Goal: Contribute content: Contribute content

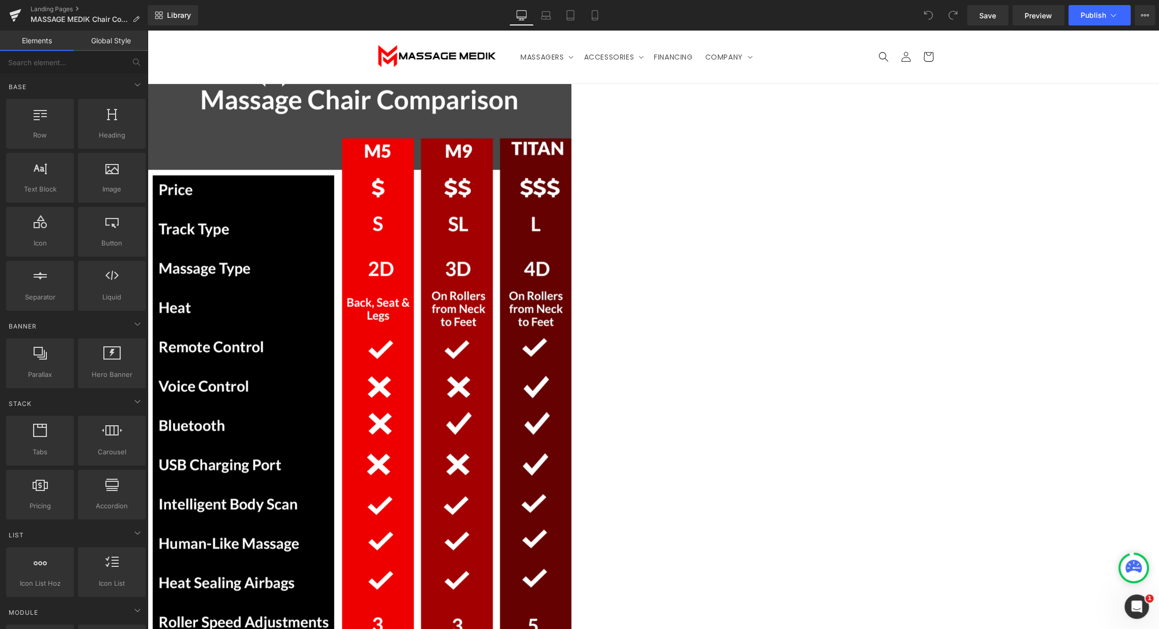
scroll to position [1301, 0]
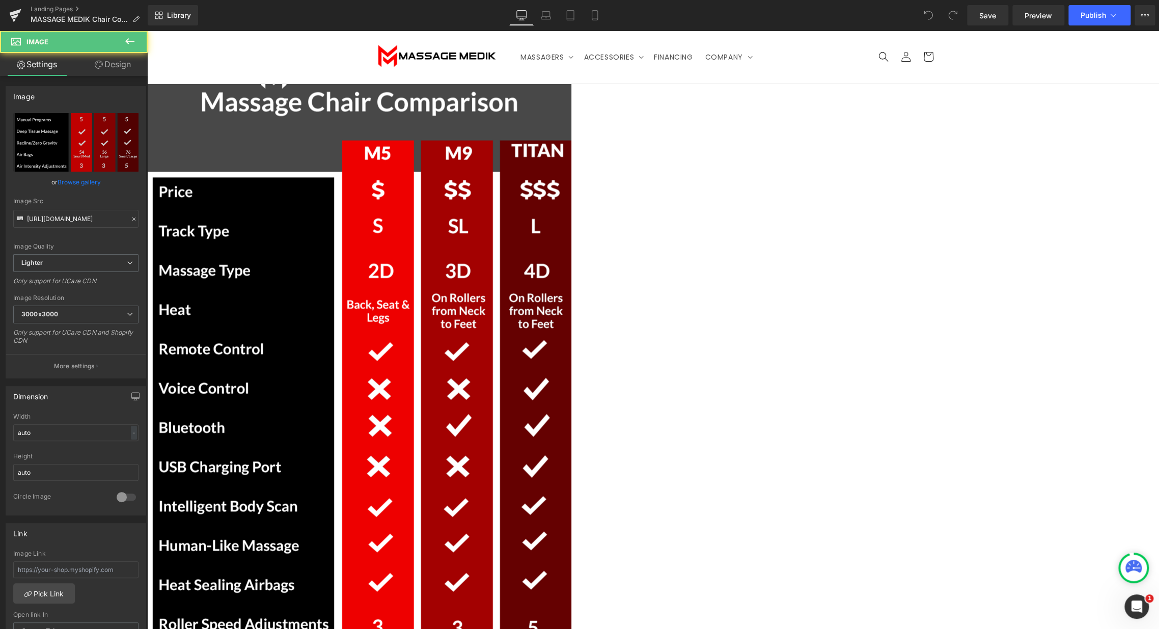
drag, startPoint x: 913, startPoint y: 408, endPoint x: 872, endPoint y: 404, distance: 40.9
click at [88, 223] on input "[URL][DOMAIN_NAME]" at bounding box center [75, 219] width 125 height 18
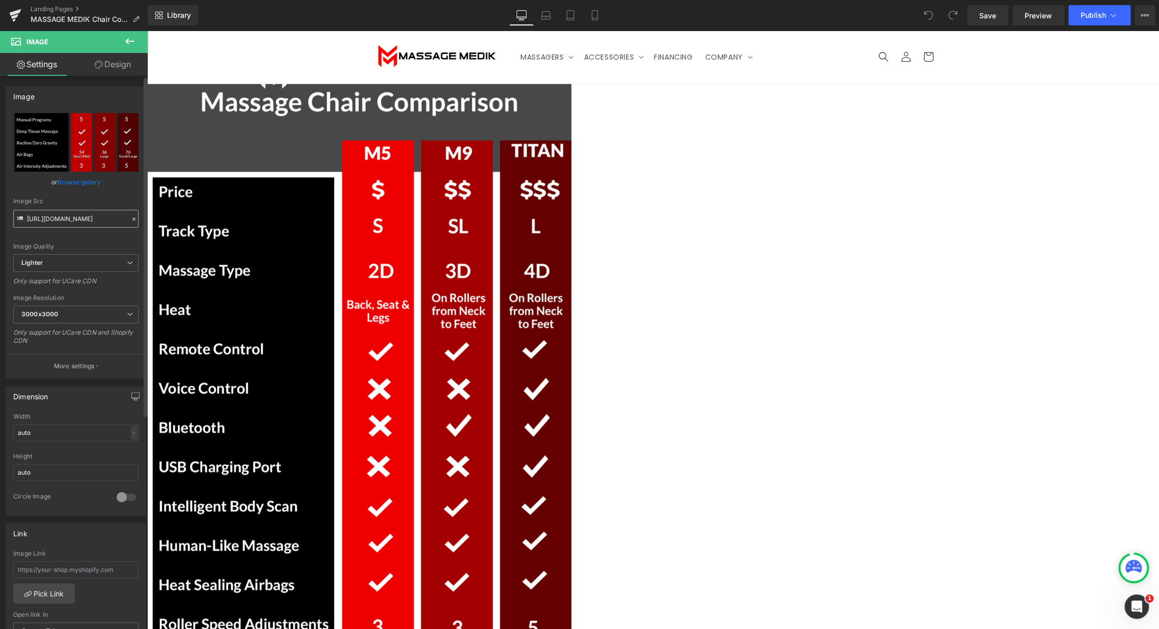
click at [88, 223] on input "[URL][DOMAIN_NAME]" at bounding box center [75, 219] width 125 height 18
click at [81, 182] on link "Browse gallery" at bounding box center [79, 182] width 43 height 18
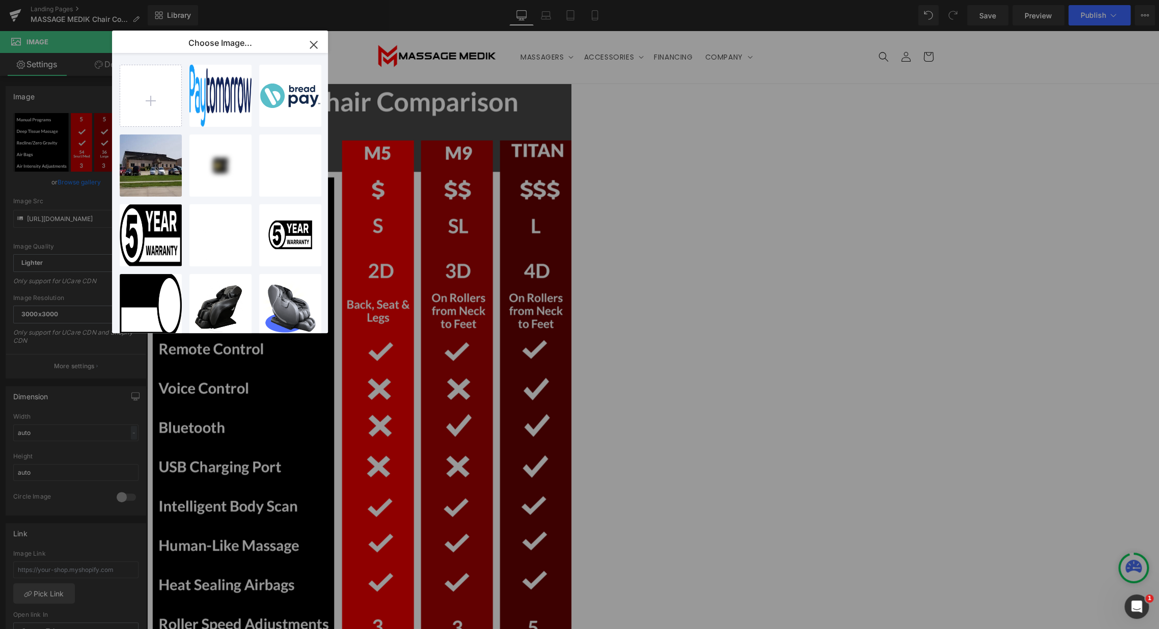
click at [310, 42] on icon "button" at bounding box center [313, 44] width 7 height 7
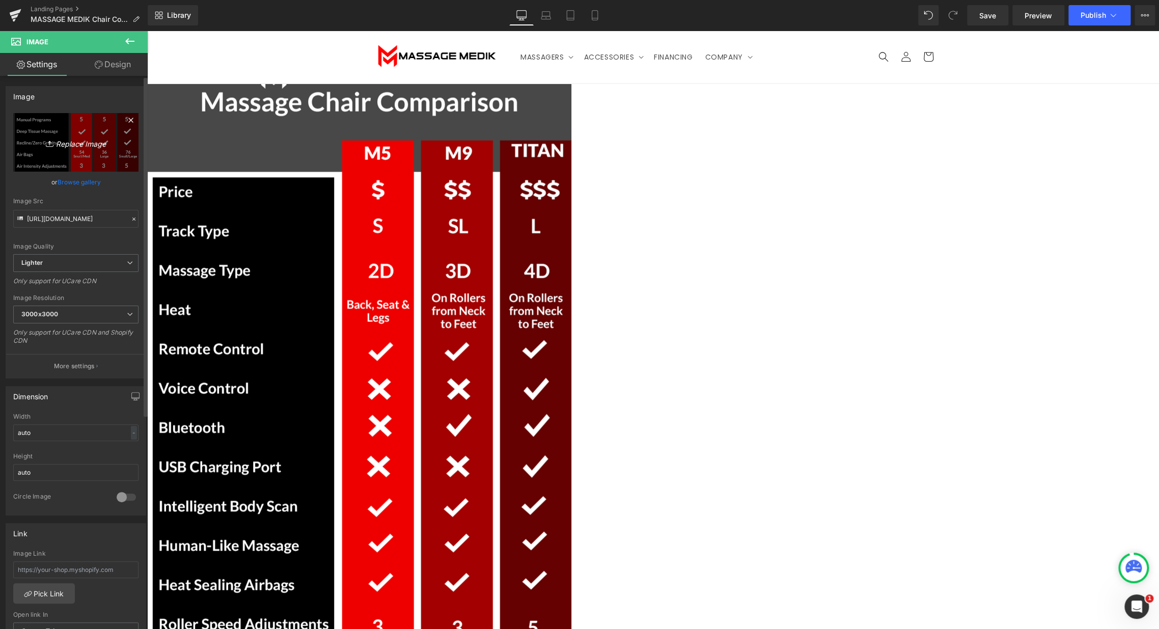
click at [81, 133] on link "Replace Image" at bounding box center [75, 142] width 125 height 59
type input "C:\fakepath\chair2.png"
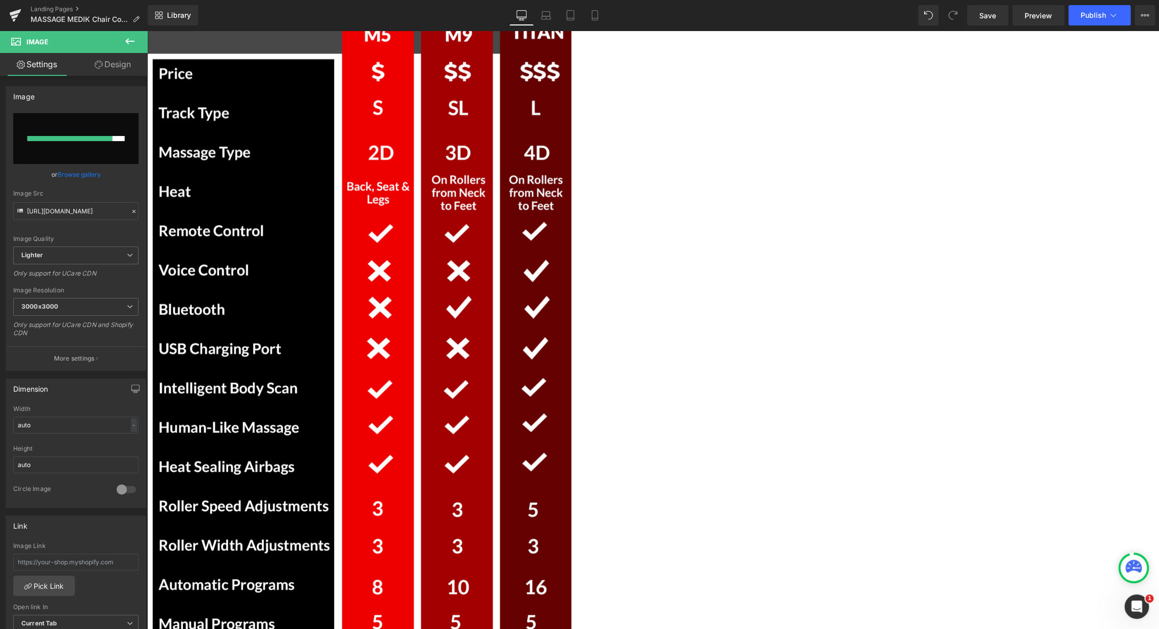
scroll to position [1584, 0]
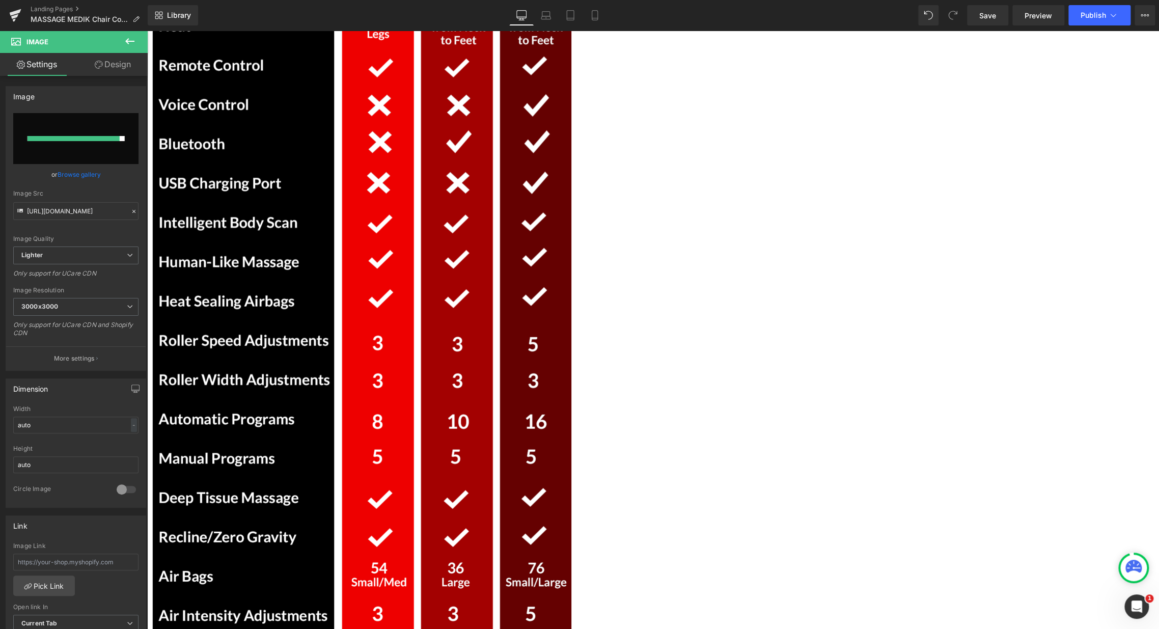
click at [571, 281] on img at bounding box center [359, 534] width 424 height 1527
click at [73, 137] on div at bounding box center [73, 138] width 92 height 5
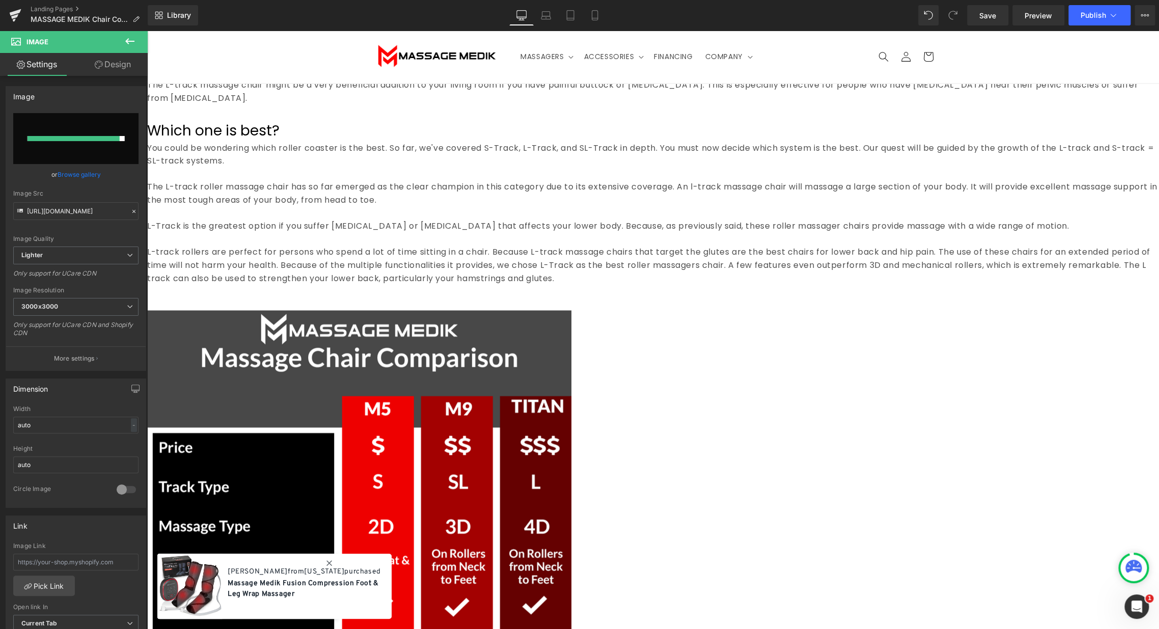
scroll to position [1018, 0]
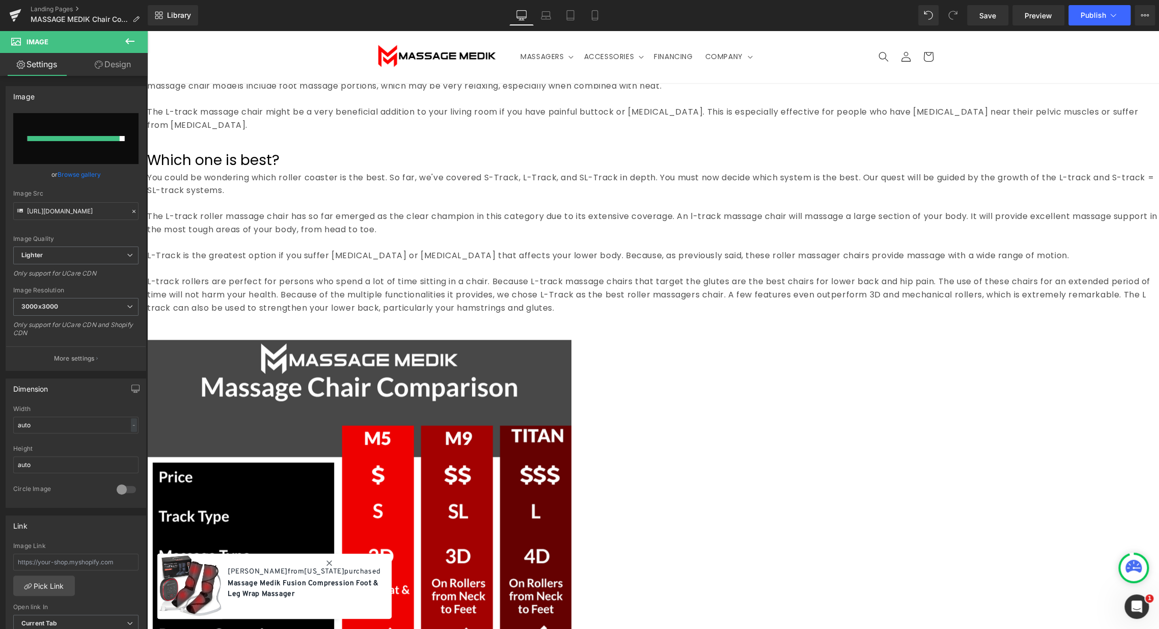
click at [844, 131] on p "The L-track massage chair might be a very beneficial addition to your living ro…" at bounding box center [652, 118] width 1011 height 26
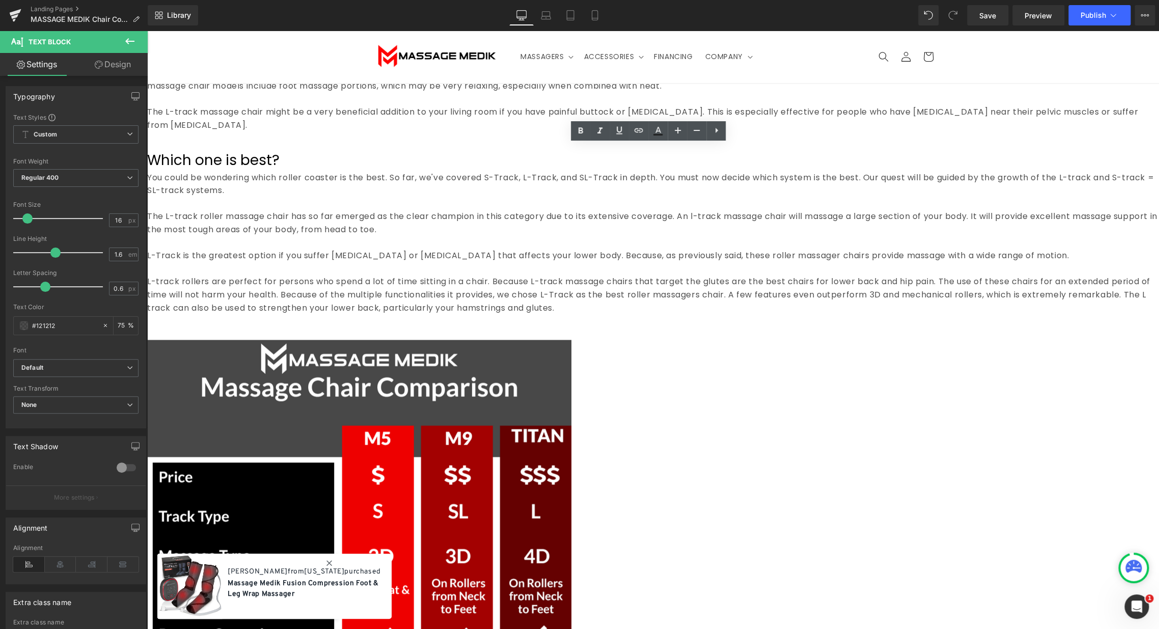
drag, startPoint x: 835, startPoint y: 357, endPoint x: 343, endPoint y: 150, distance: 533.4
click at [343, 150] on div "See how our chairs stack up against each other Heading You are not alone if you…" at bounding box center [652, 468] width 1011 height 2806
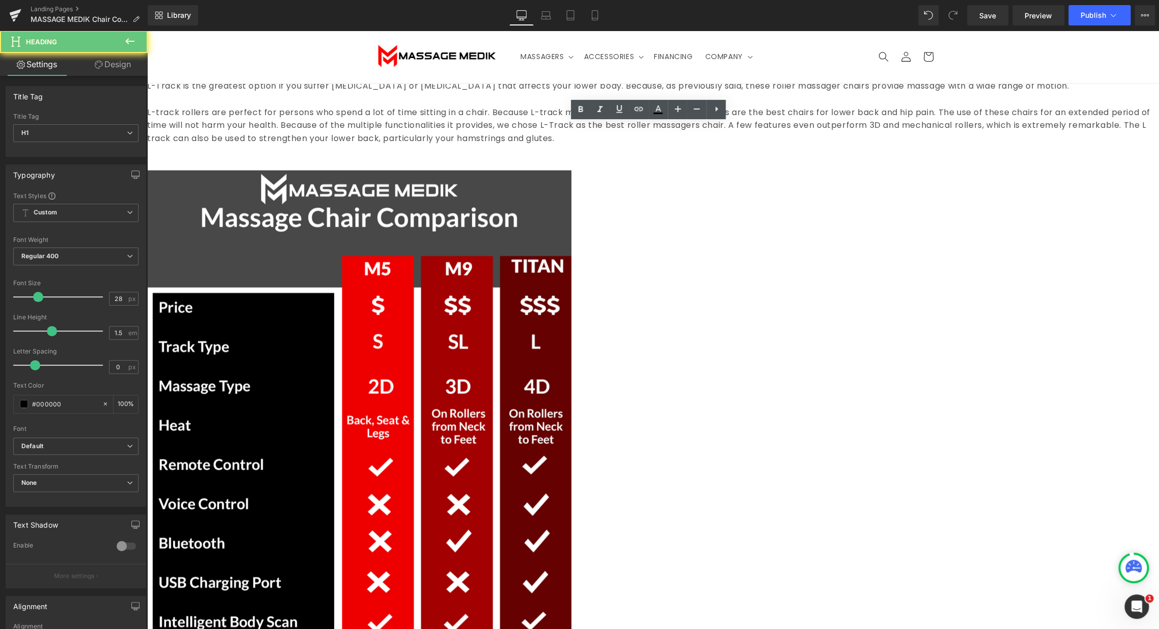
click at [432, 166] on div "See how our chairs stack up against each other Heading You are not alone if you…" at bounding box center [652, 383] width 1011 height 2637
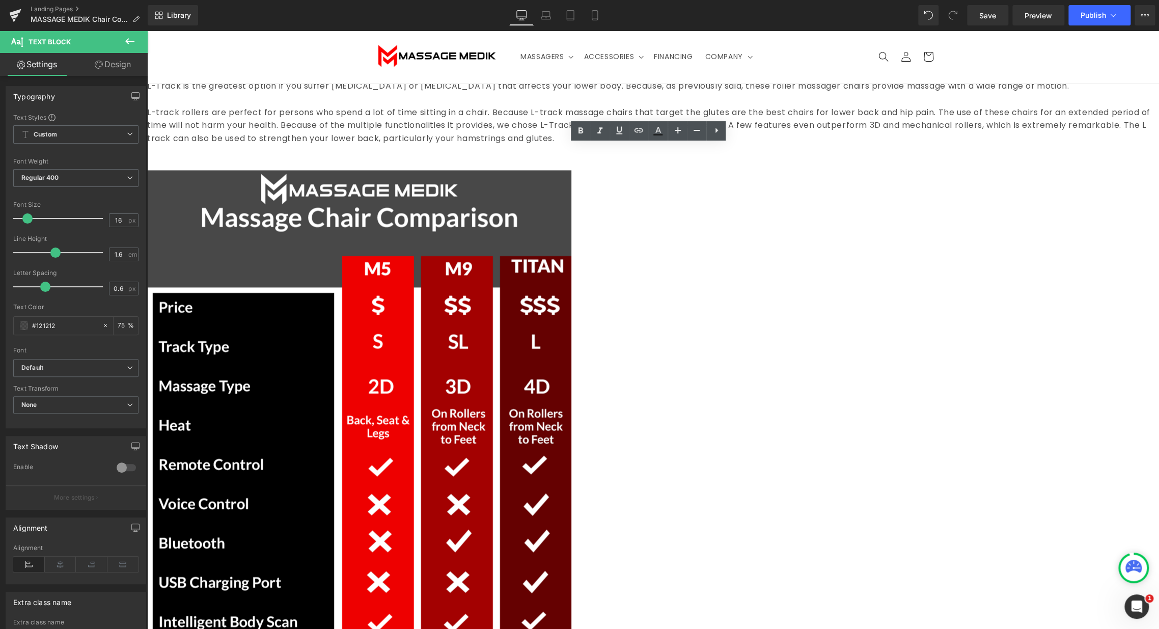
drag, startPoint x: 730, startPoint y: 199, endPoint x: 722, endPoint y: 163, distance: 36.7
click at [730, 27] on p "You could be wondering which roller coaster is the best. So far, we've covered …" at bounding box center [652, 15] width 1011 height 26
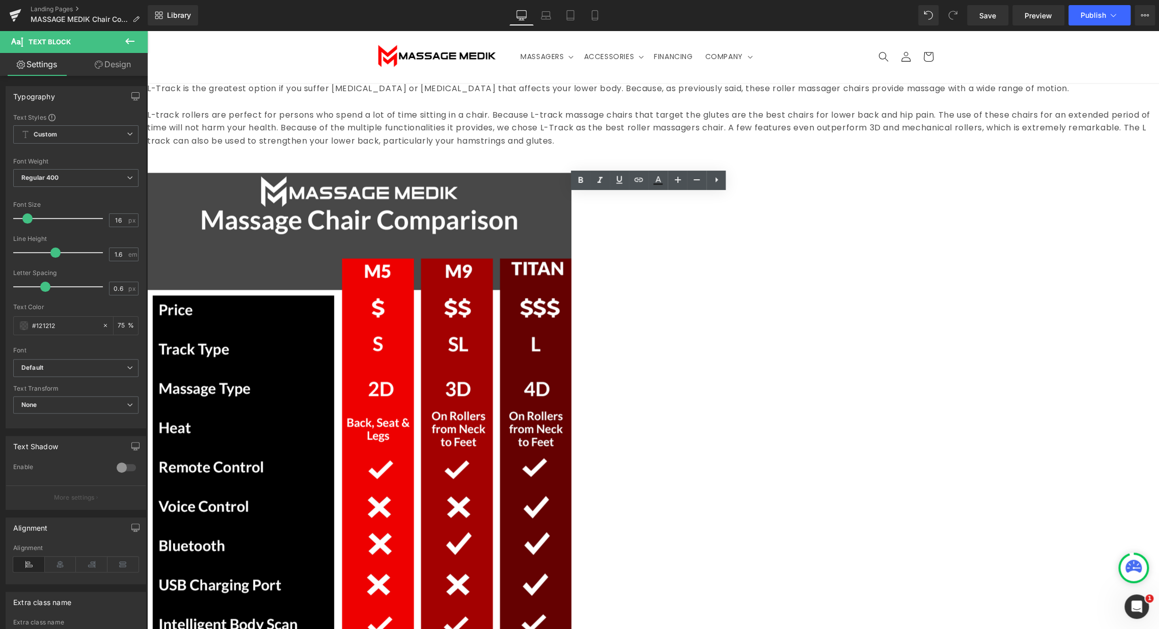
click at [147, 31] on link at bounding box center [147, 31] width 0 height 0
click at [147, 31] on icon at bounding box center [147, 31] width 0 height 0
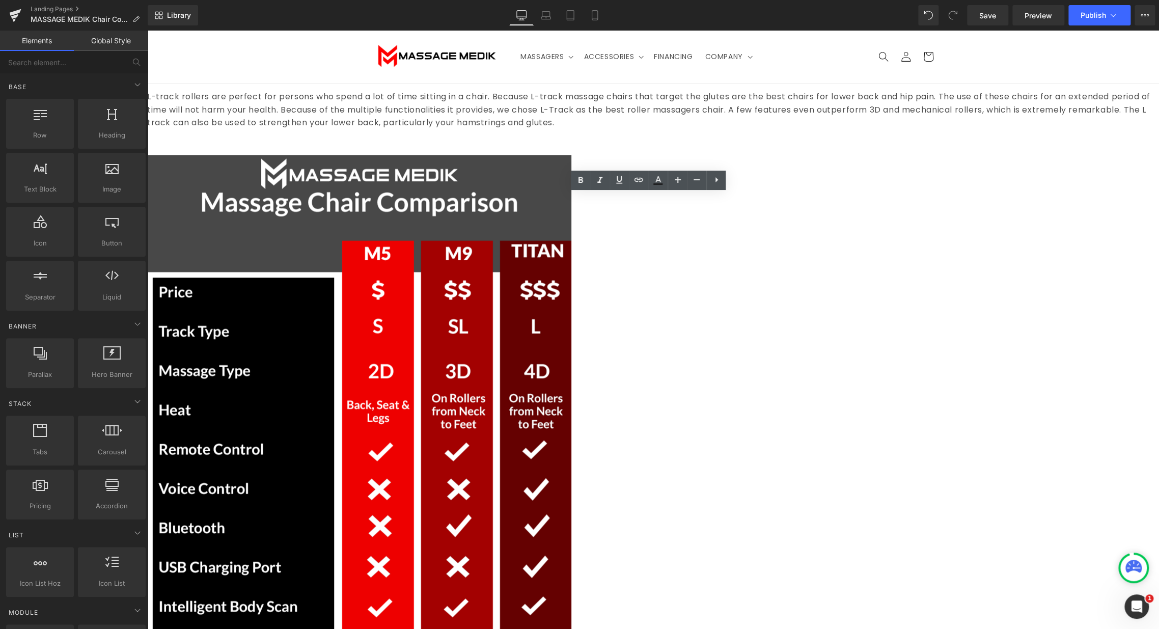
click at [147, 31] on span "Heading" at bounding box center [147, 31] width 0 height 0
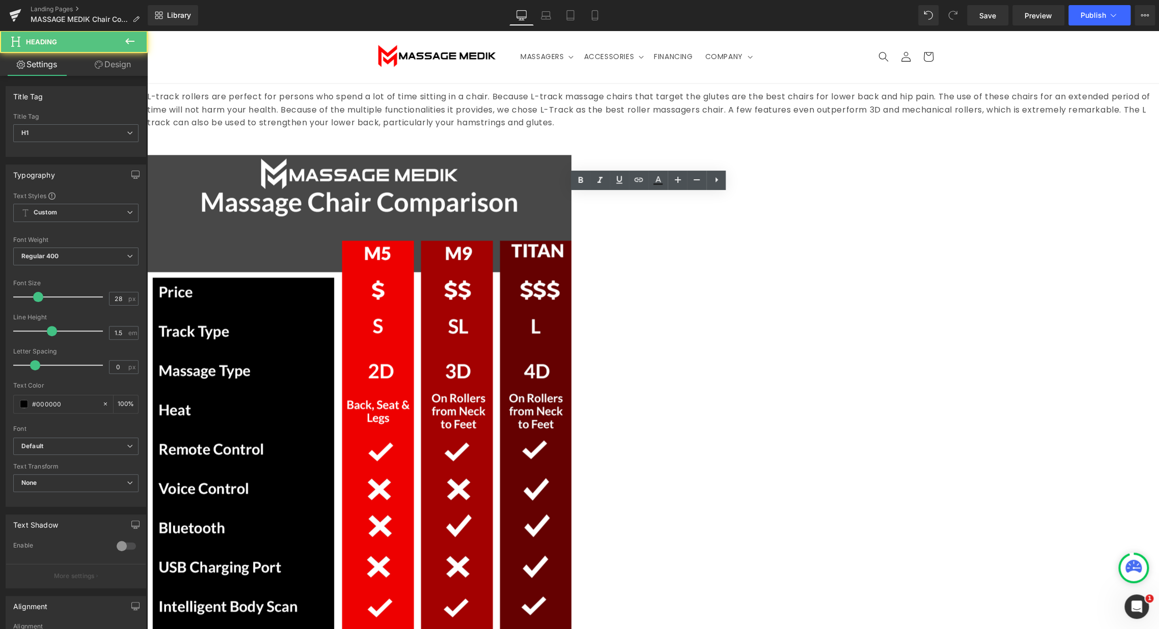
click at [147, 31] on icon at bounding box center [147, 31] width 0 height 0
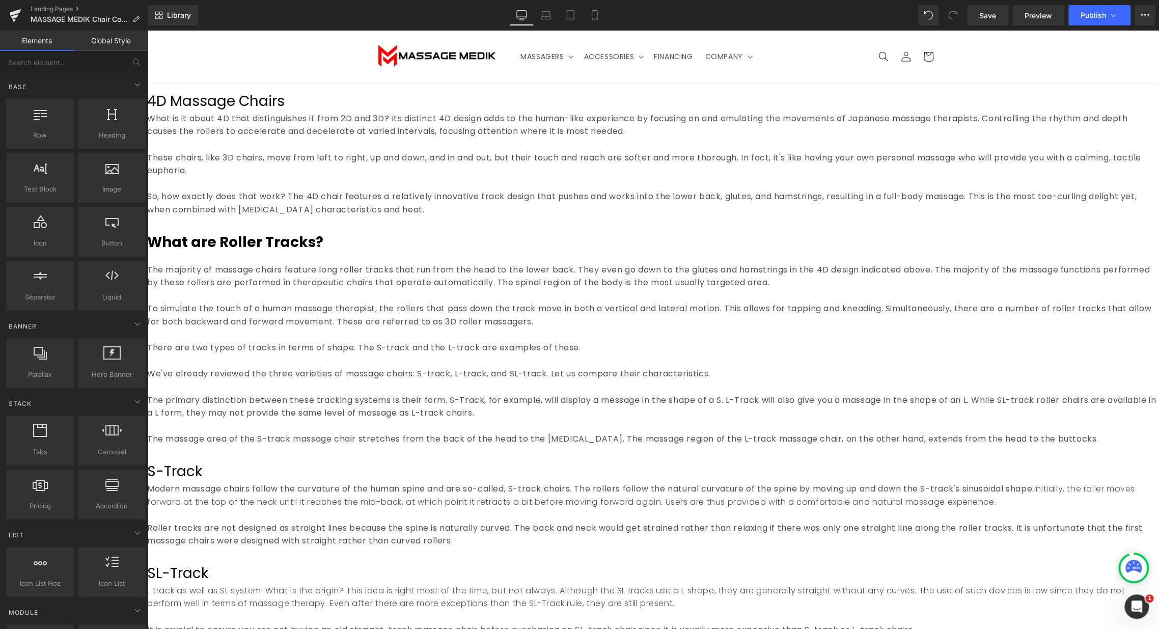
scroll to position [56, 0]
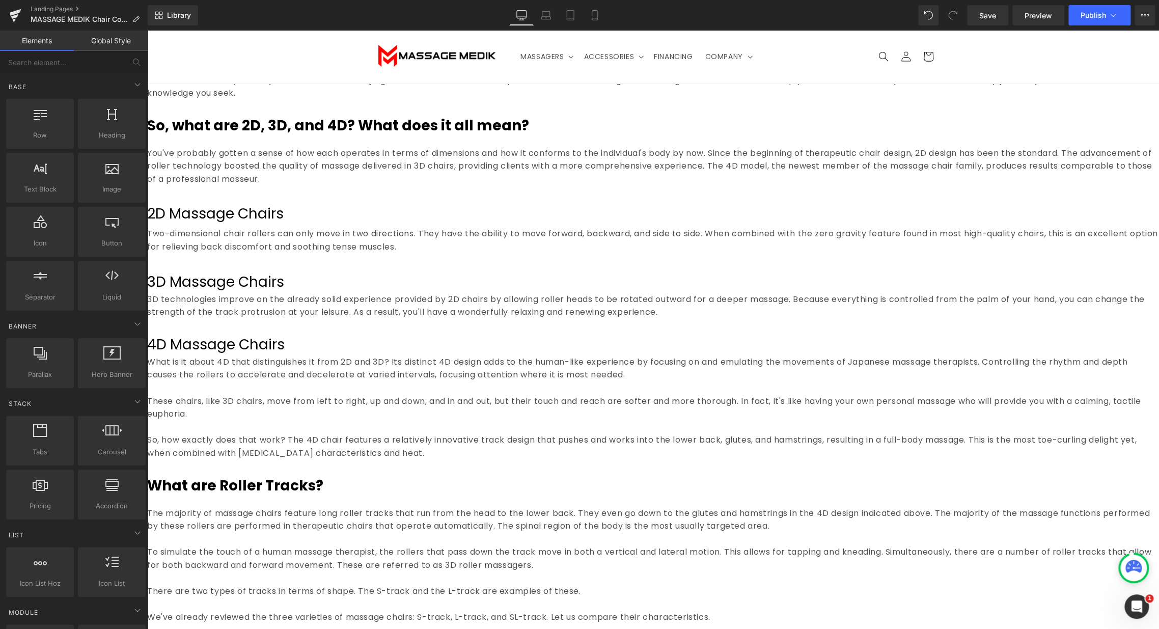
click at [712, 381] on p "What is it about 4D that distinguishes it from 2D and 3D? Its distinct 4D desig…" at bounding box center [652, 368] width 1011 height 26
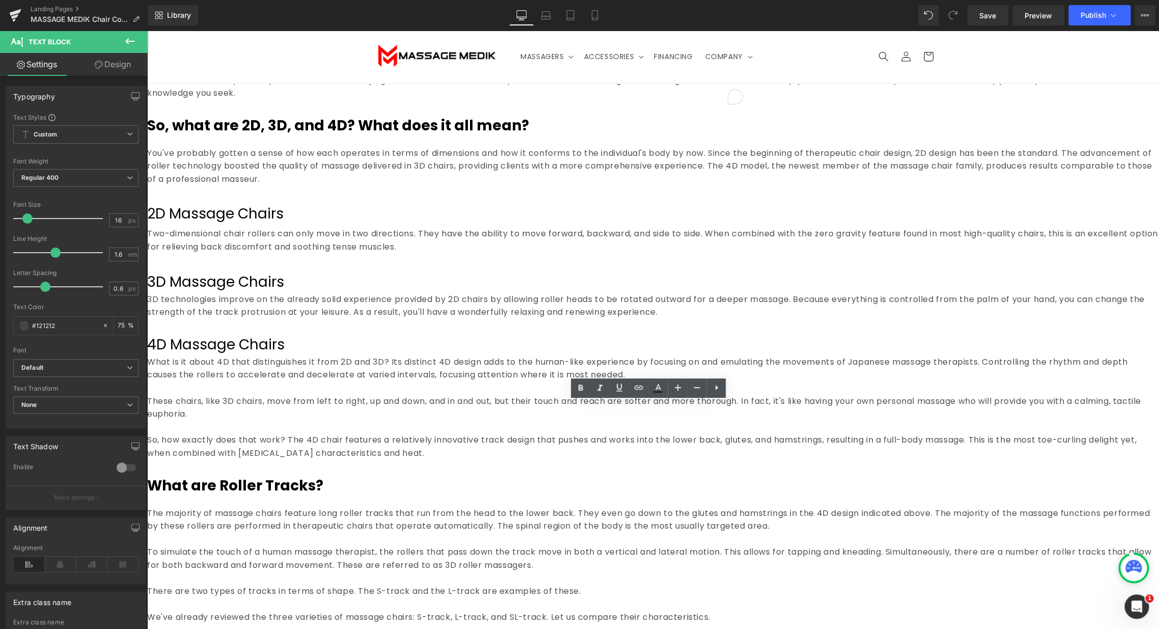
drag, startPoint x: 545, startPoint y: 442, endPoint x: 611, endPoint y: 427, distance: 68.0
click at [545, 394] on p "To enrich screen reader interactions, please activate Accessibility in Grammarl…" at bounding box center [652, 387] width 1011 height 13
drag, startPoint x: 833, startPoint y: 382, endPoint x: 810, endPoint y: 409, distance: 35.7
click at [832, 358] on div "4D Massage Chairs Heading" at bounding box center [652, 346] width 1011 height 24
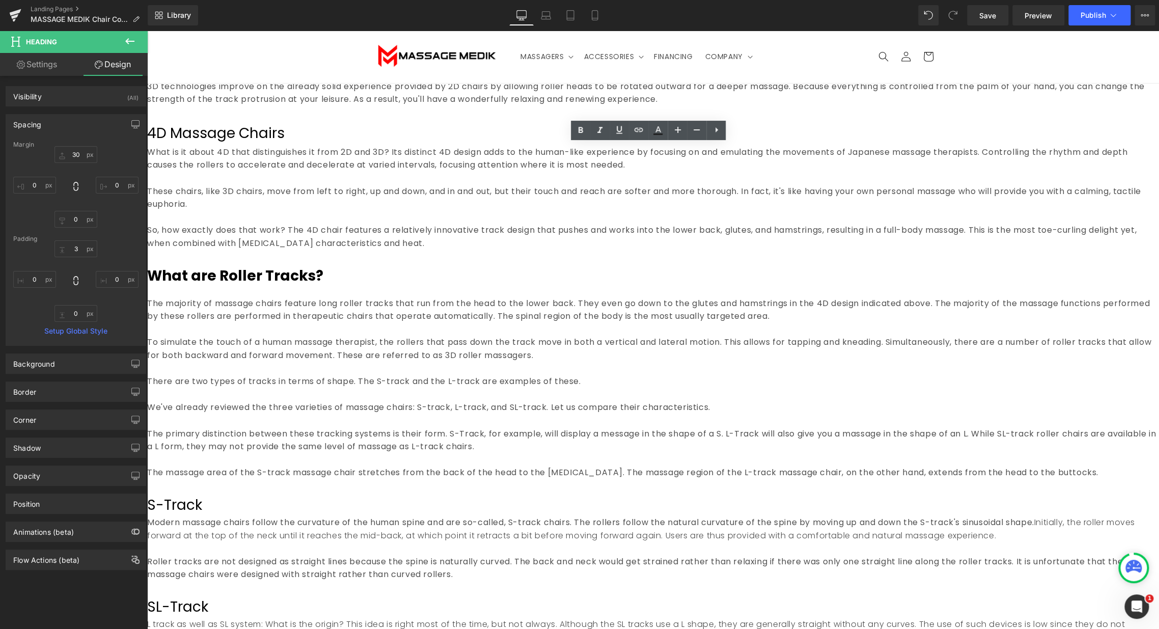
scroll to position [241, 0]
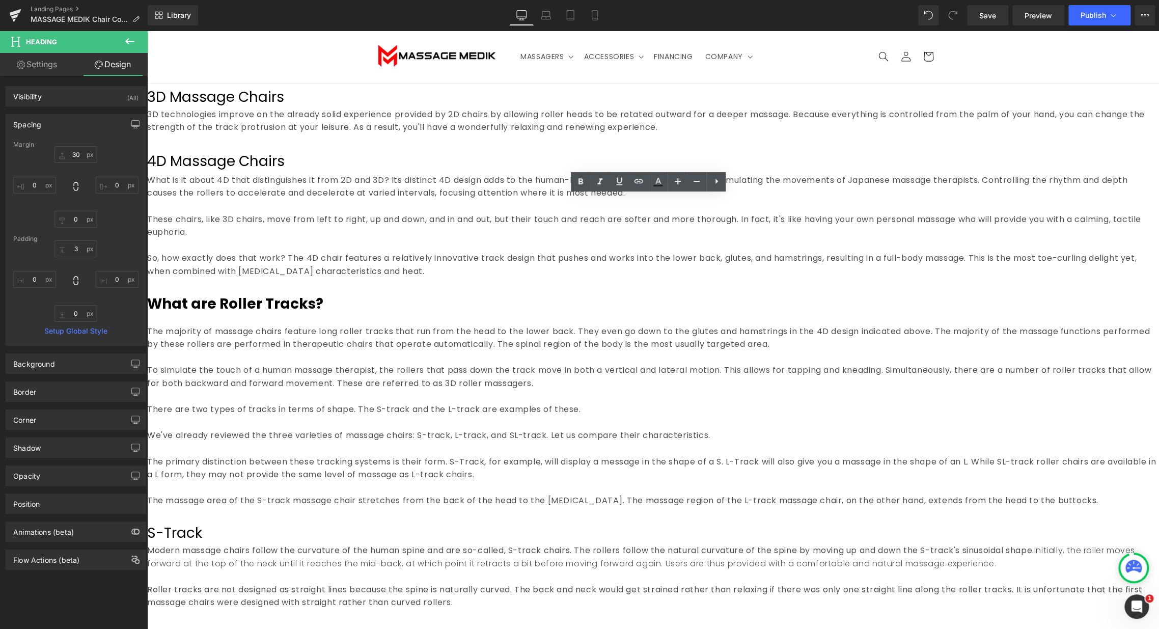
click at [147, 31] on icon at bounding box center [147, 31] width 0 height 0
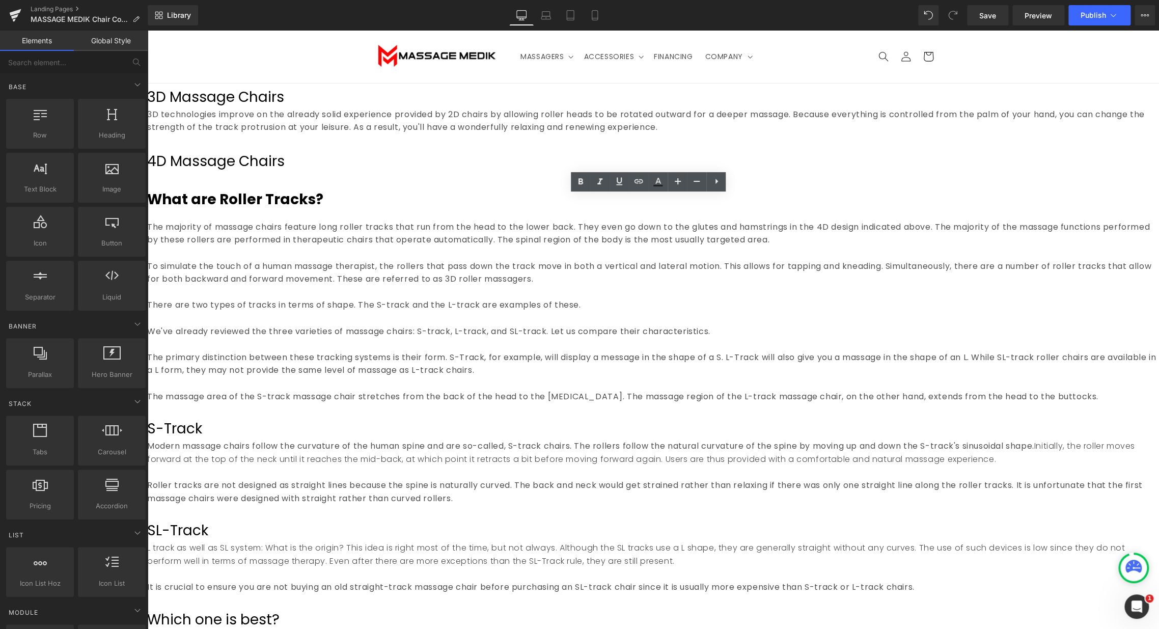
click at [833, 172] on h1 "4D Massage Chairs" at bounding box center [652, 161] width 1011 height 21
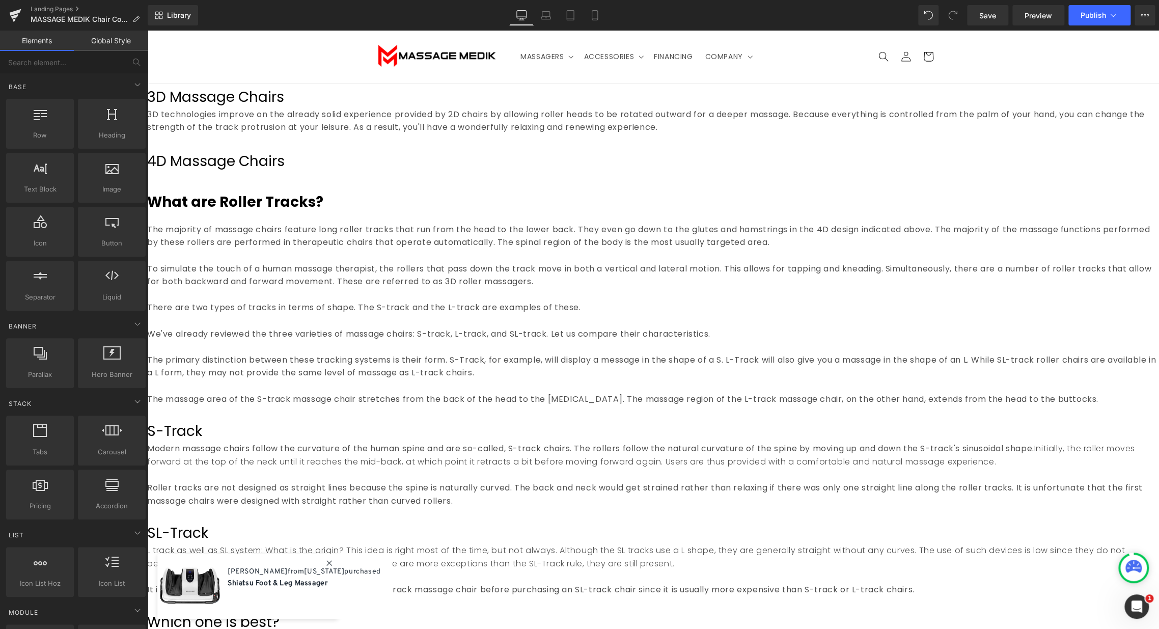
click at [147, 31] on icon at bounding box center [147, 31] width 0 height 0
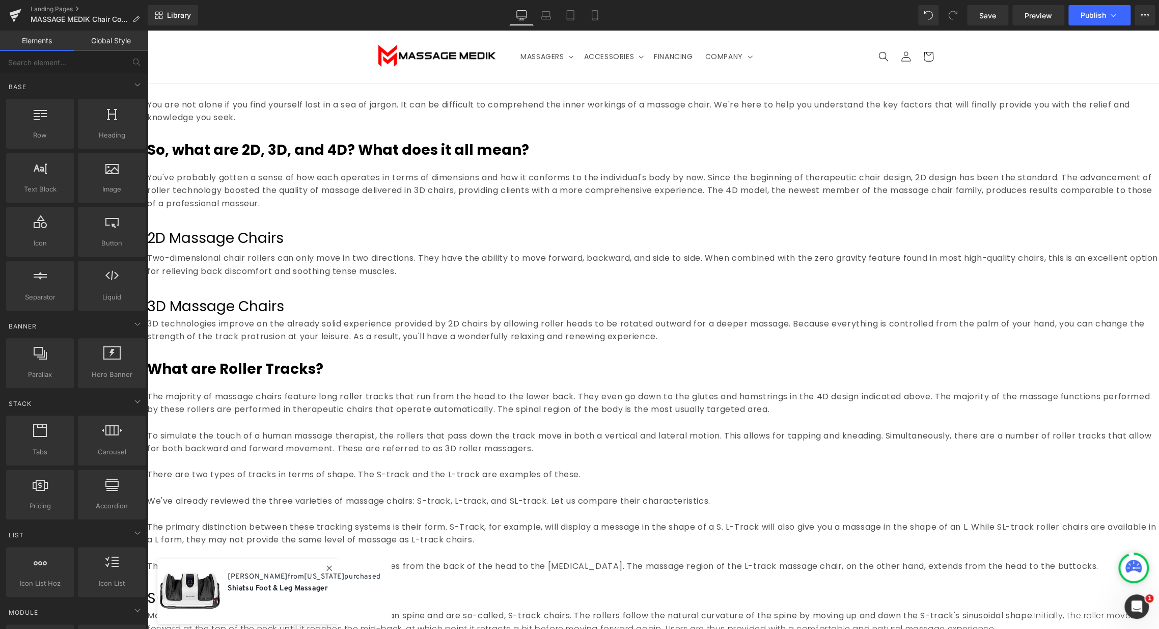
scroll to position [0, 0]
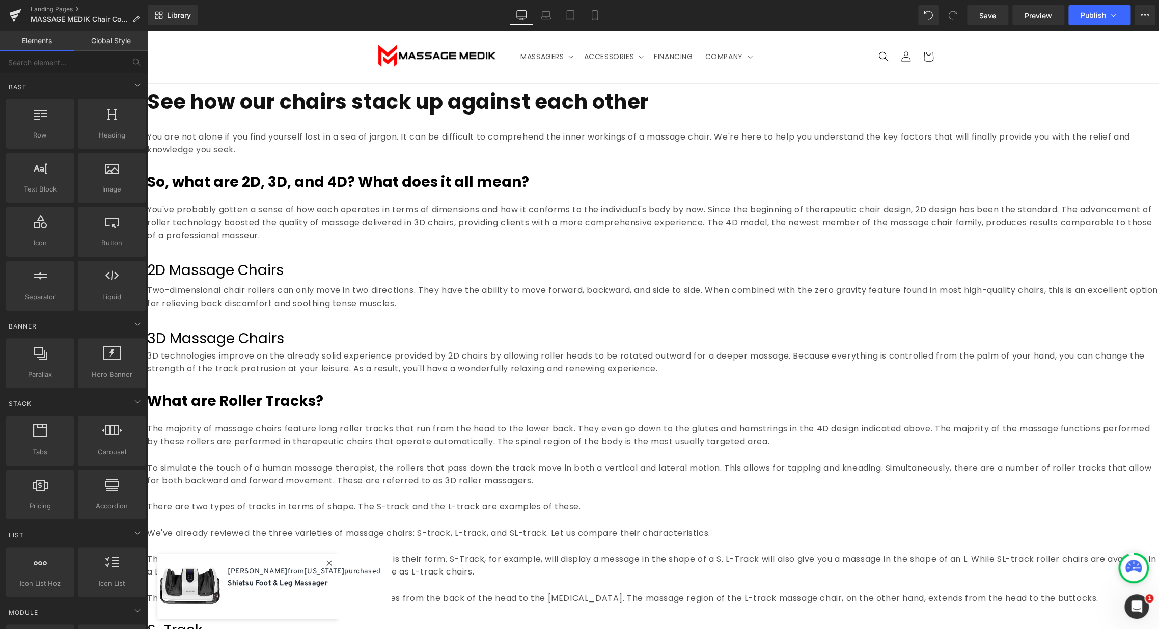
click at [147, 31] on icon at bounding box center [147, 31] width 0 height 0
drag, startPoint x: 682, startPoint y: 325, endPoint x: 657, endPoint y: 310, distance: 29.2
click at [147, 31] on icon at bounding box center [147, 31] width 0 height 0
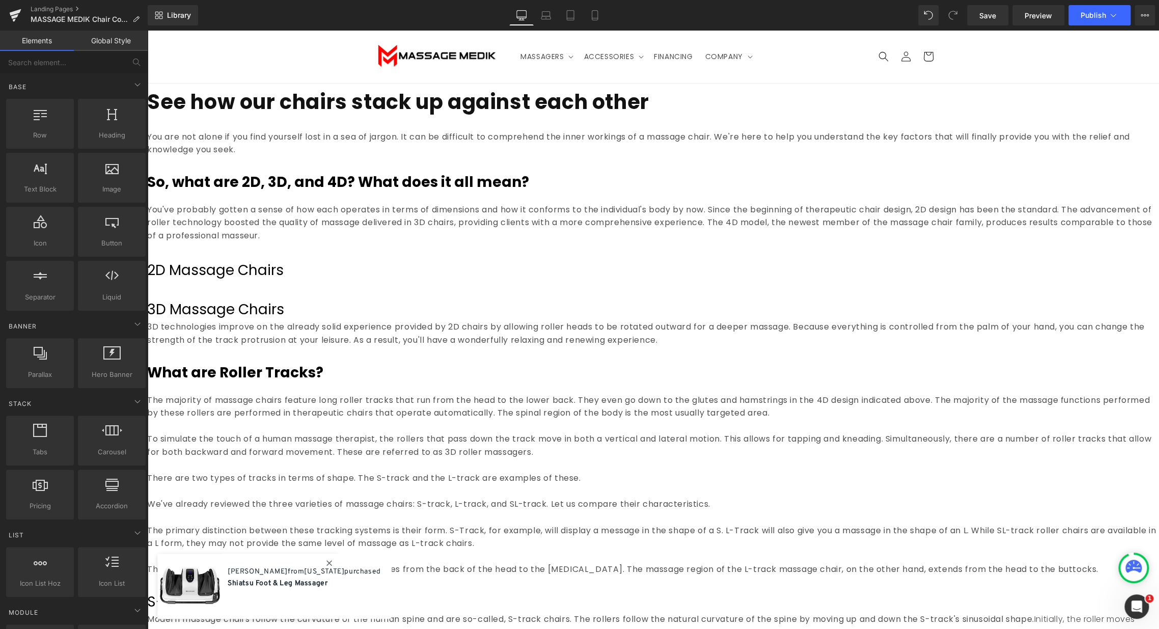
click at [147, 31] on icon at bounding box center [147, 31] width 0 height 0
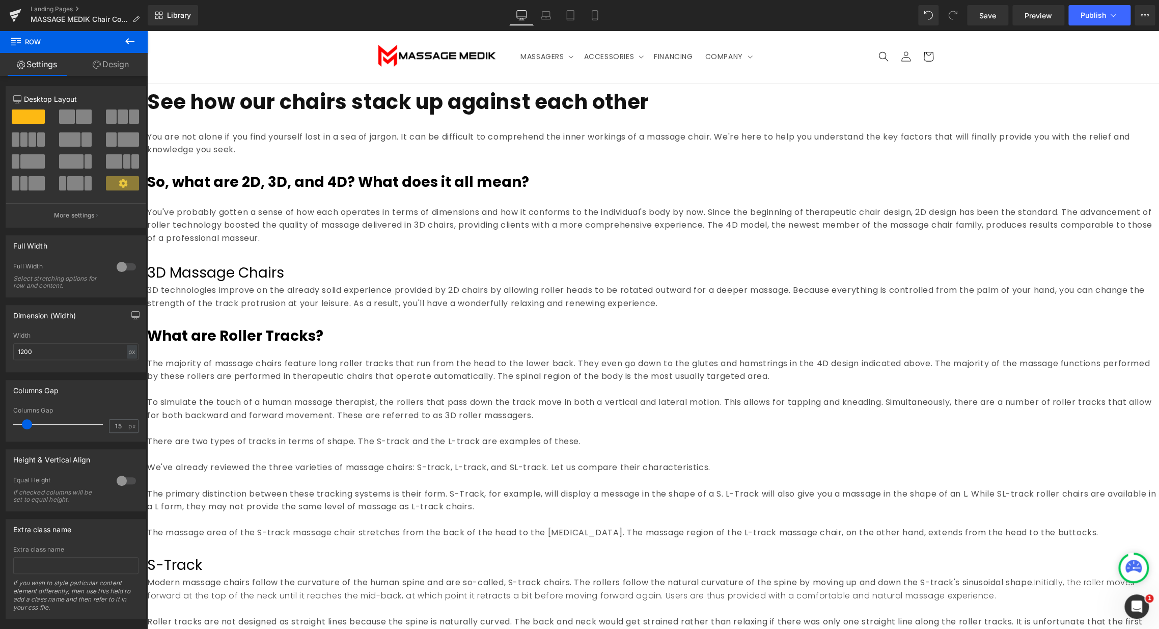
click at [529, 192] on b "So, what are 2D, 3D, and 4D? What does it all mean?" at bounding box center [338, 182] width 382 height 20
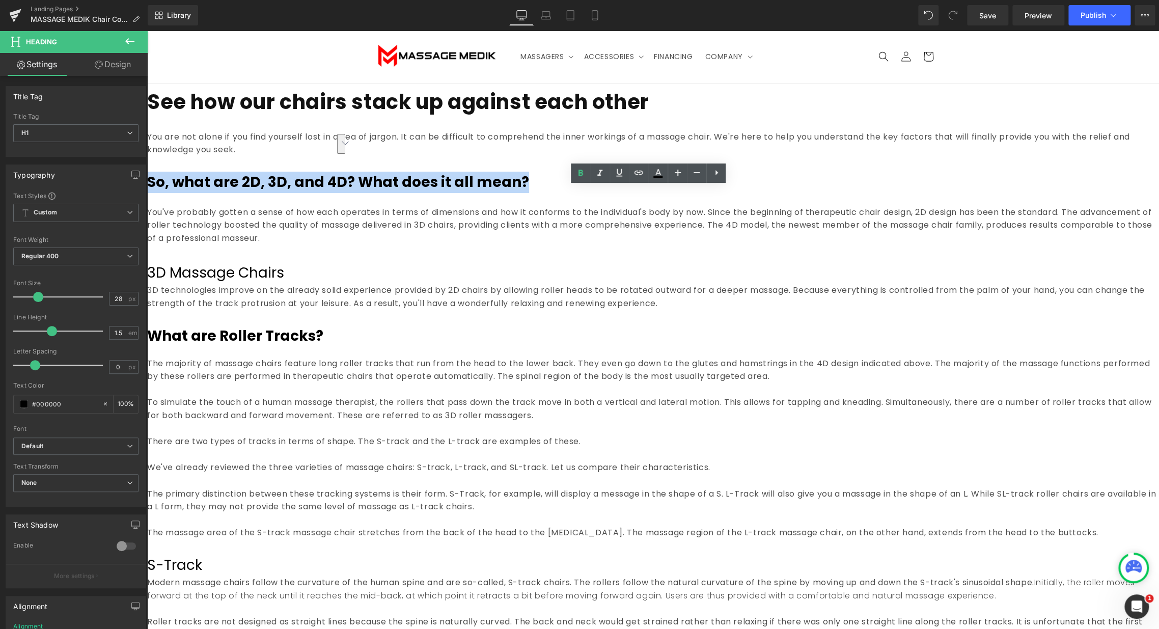
drag, startPoint x: 838, startPoint y: 194, endPoint x: 455, endPoint y: 203, distance: 383.4
click at [455, 193] on h1 "So, what are 2D, 3D, and 4D? What does it all mean?" at bounding box center [652, 182] width 1011 height 21
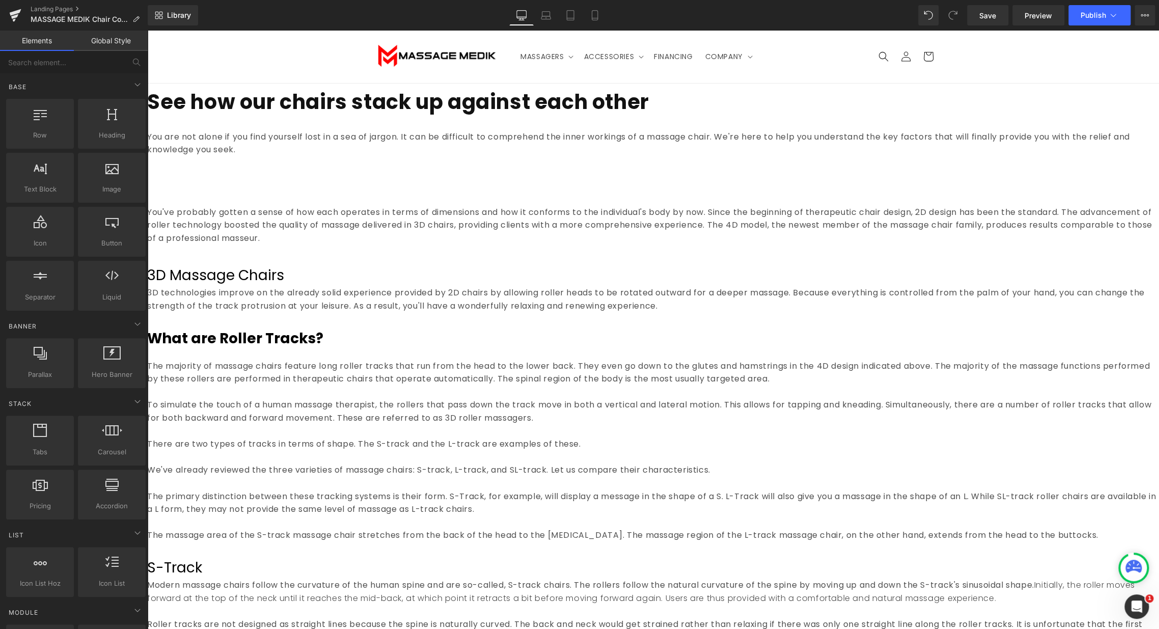
click at [147, 31] on icon at bounding box center [147, 31] width 0 height 0
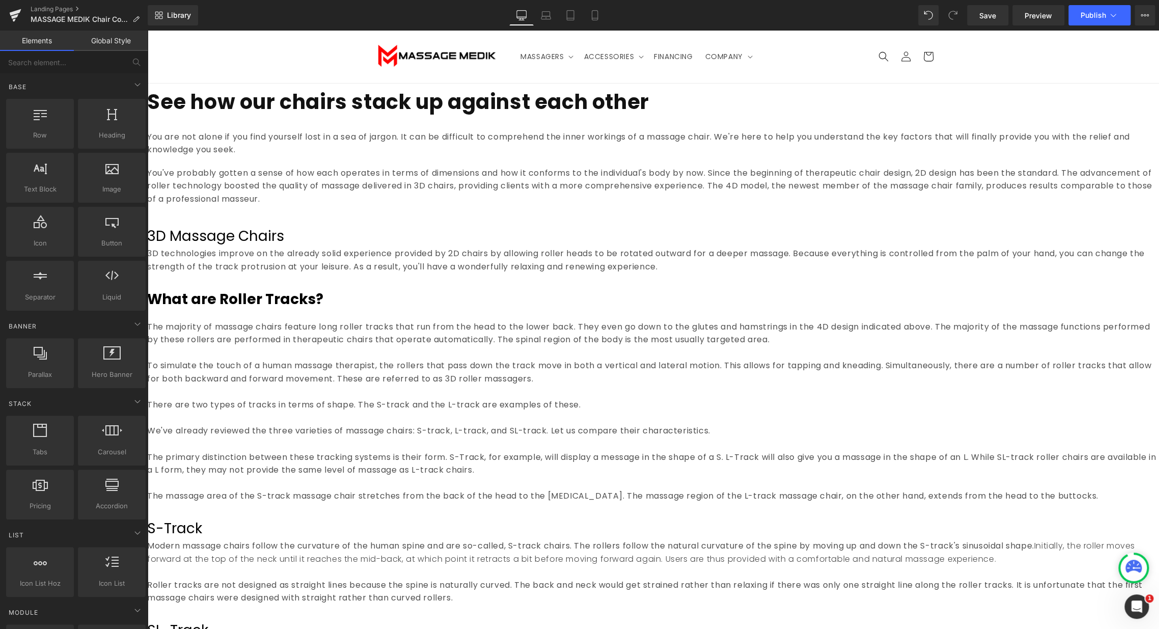
click at [147, 31] on link at bounding box center [147, 31] width 0 height 0
click at [147, 31] on icon at bounding box center [147, 31] width 0 height 0
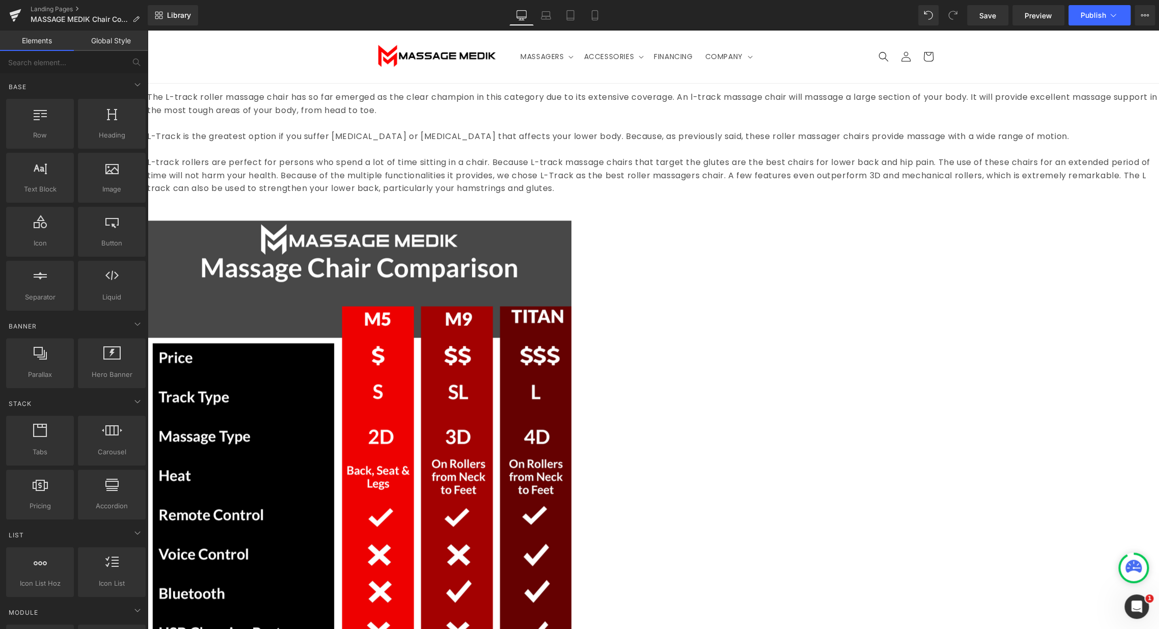
scroll to position [622, 0]
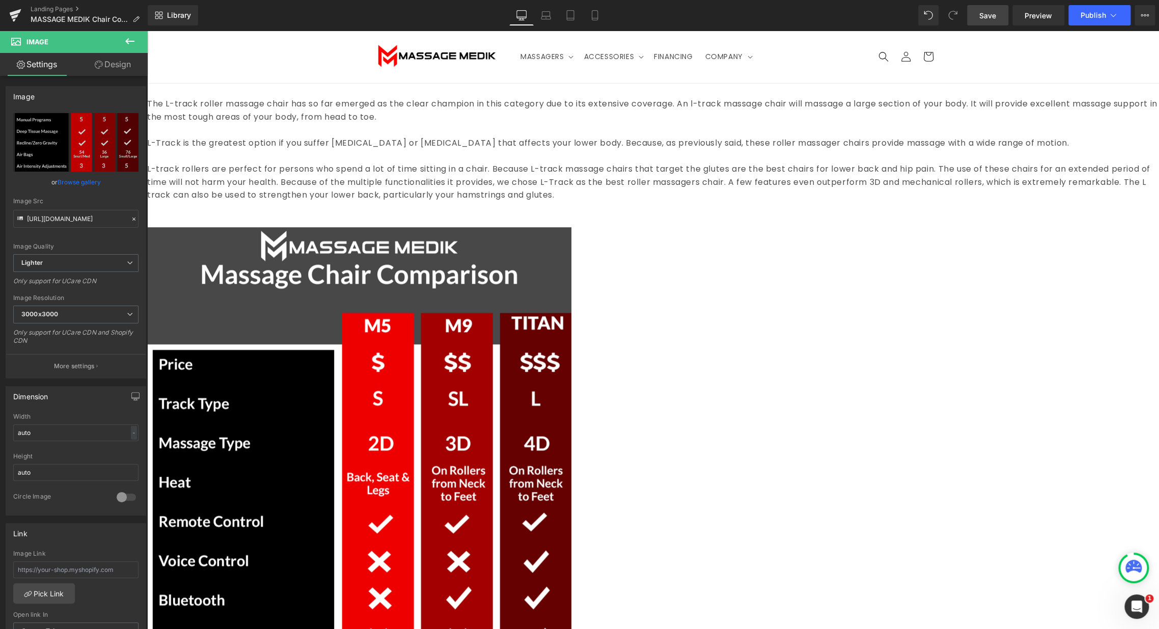
click at [997, 18] on link "Save" at bounding box center [987, 15] width 41 height 20
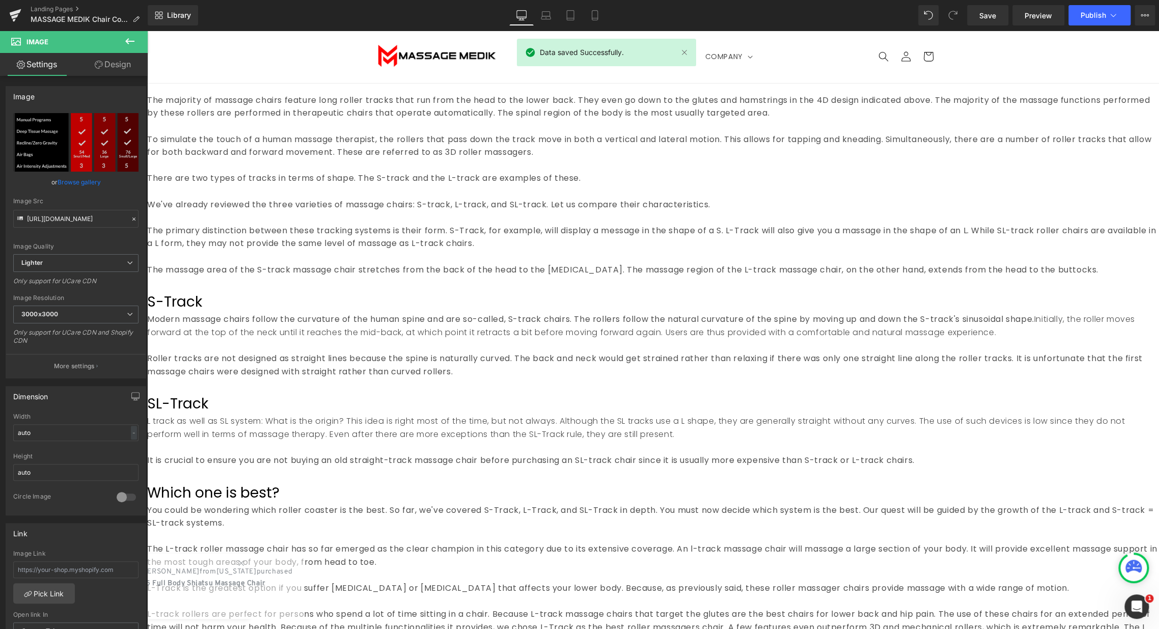
scroll to position [0, 0]
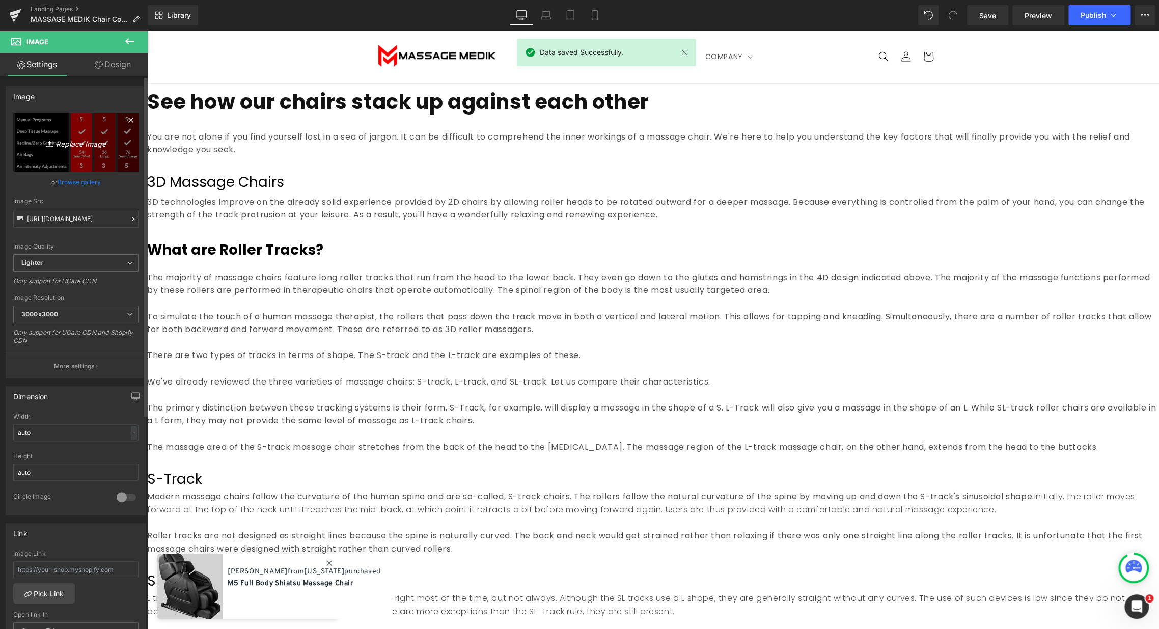
click at [82, 151] on link "Replace Image" at bounding box center [75, 142] width 125 height 59
type input "C:\fakepath\chair3.png"
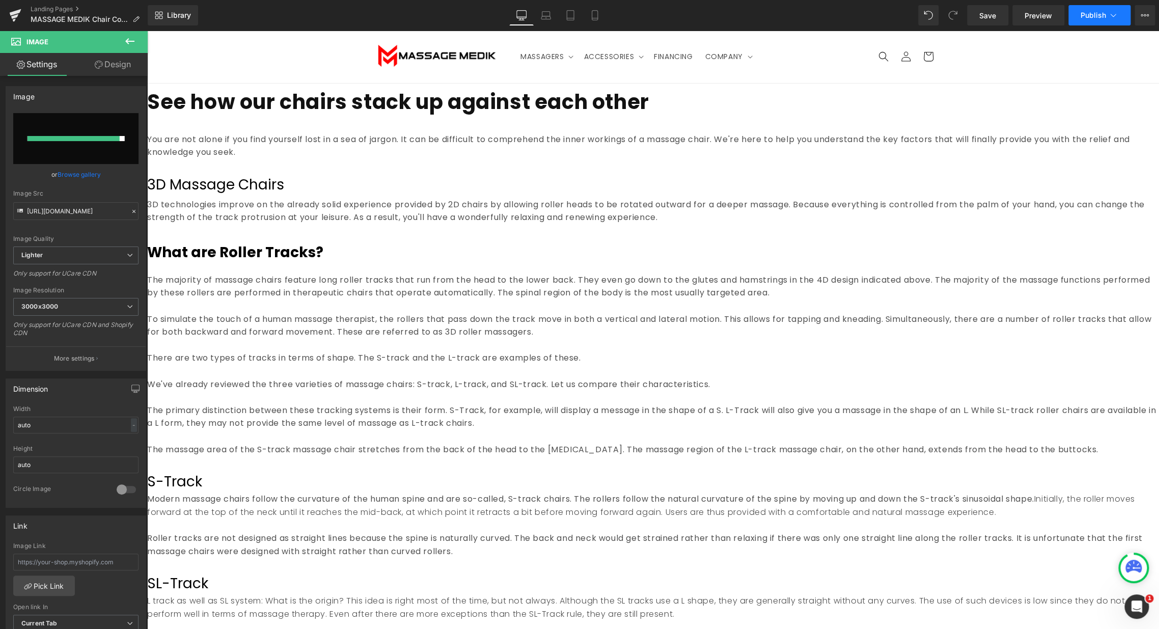
click at [1094, 19] on button "Publish" at bounding box center [1099, 15] width 62 height 20
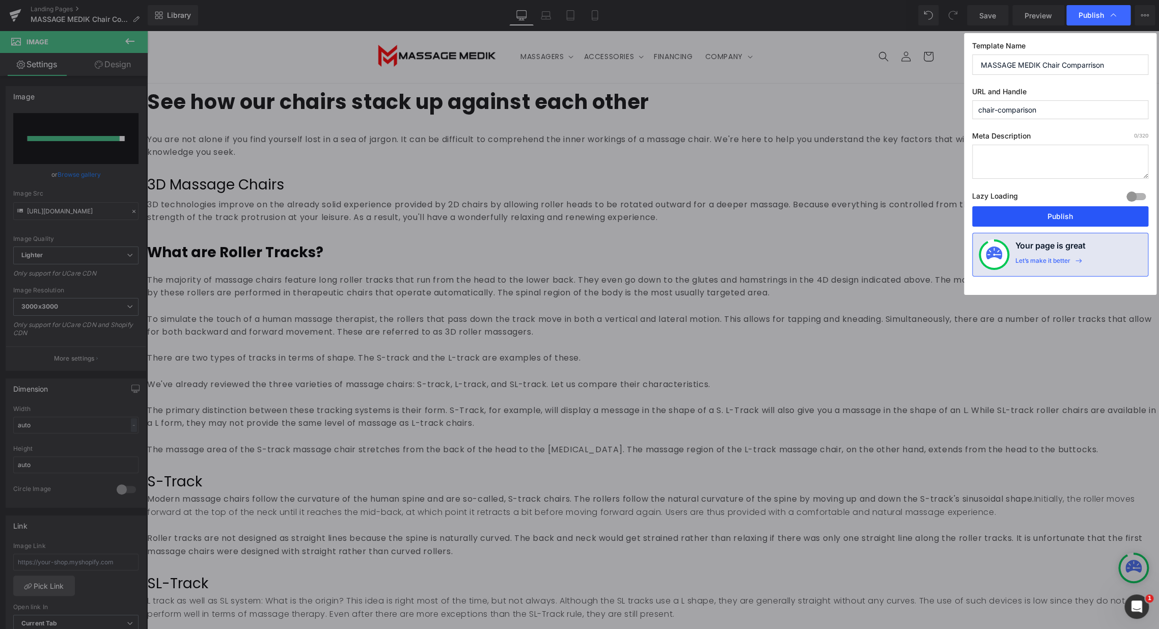
click at [1075, 218] on button "Publish" at bounding box center [1060, 216] width 176 height 20
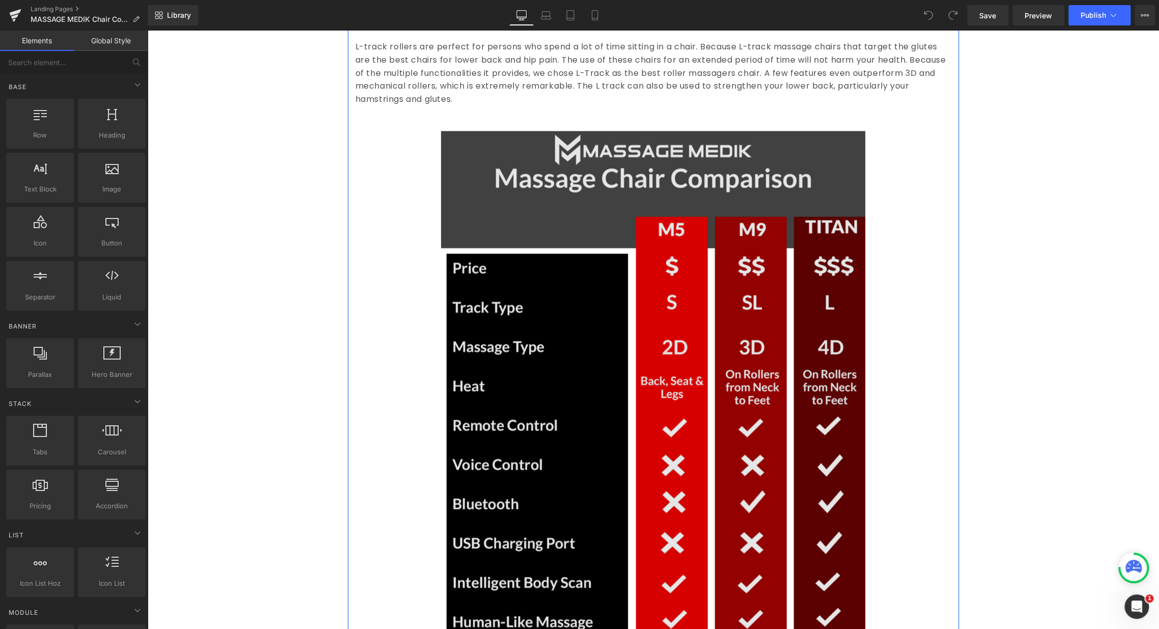
scroll to position [905, 0]
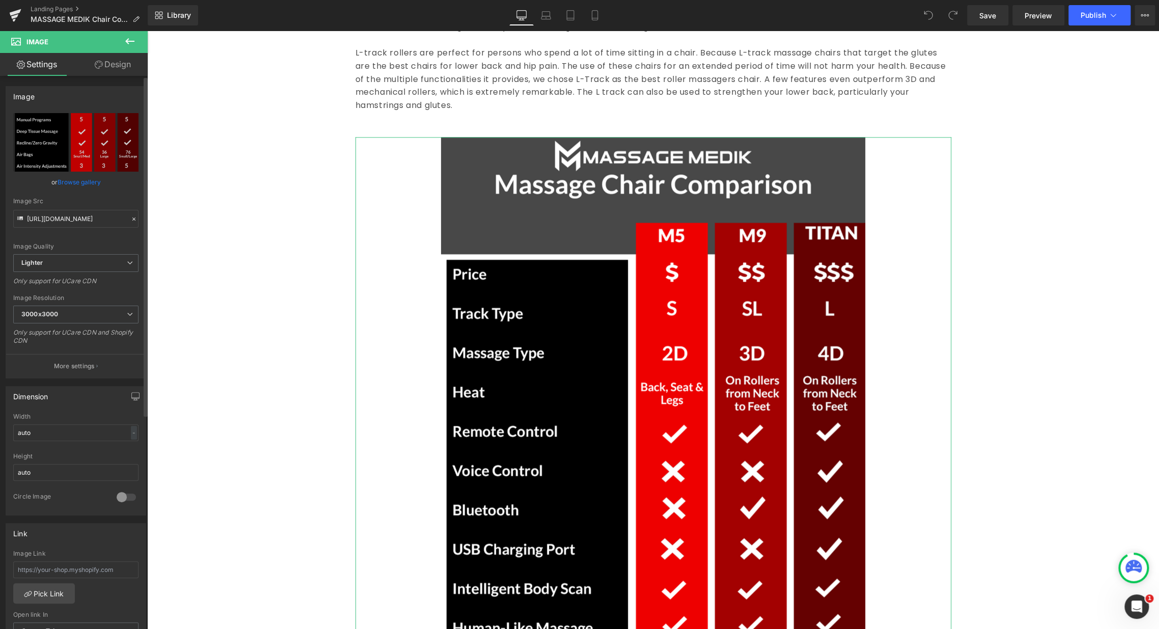
click at [71, 181] on link "Browse gallery" at bounding box center [79, 182] width 43 height 18
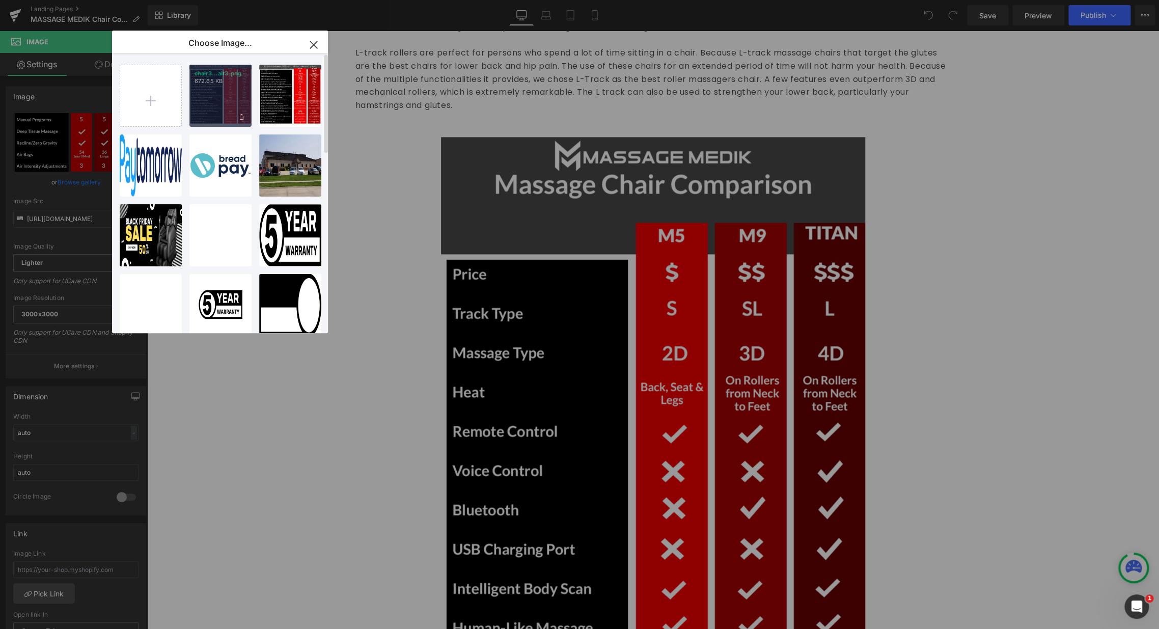
click at [216, 99] on div "chair3...air3.png 672.65 KB" at bounding box center [220, 96] width 62 height 62
type input "https://ucarecdn.com/cc47e0e8-437a-481a-9bea-6423fb9c104f/-/format/auto/-/previ…"
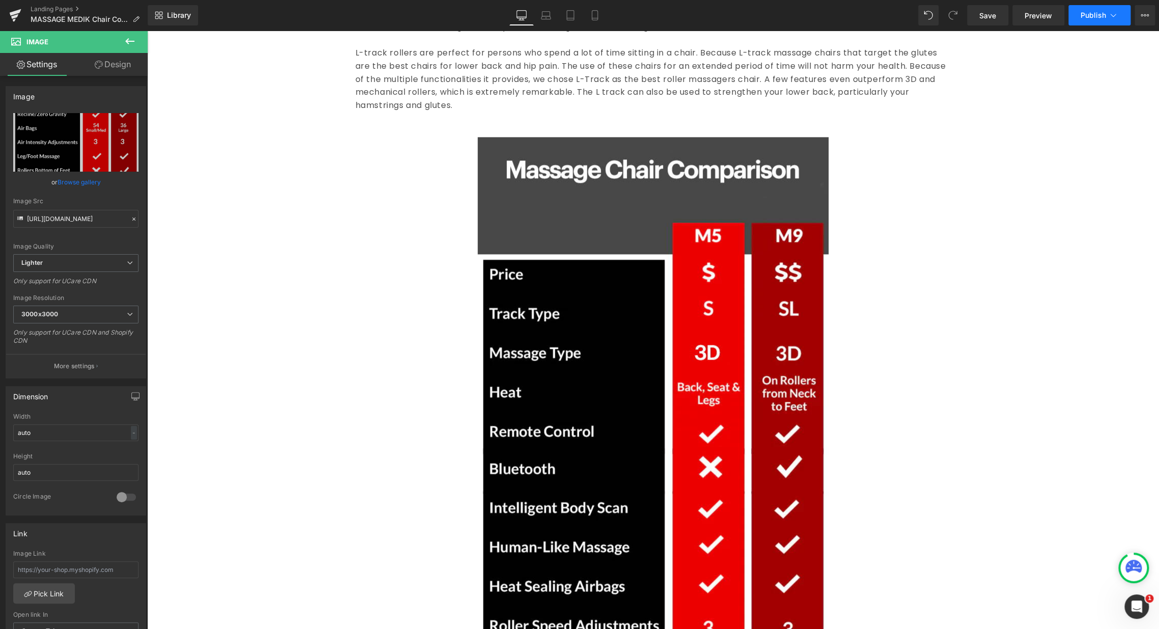
click at [1113, 13] on icon at bounding box center [1113, 15] width 10 height 10
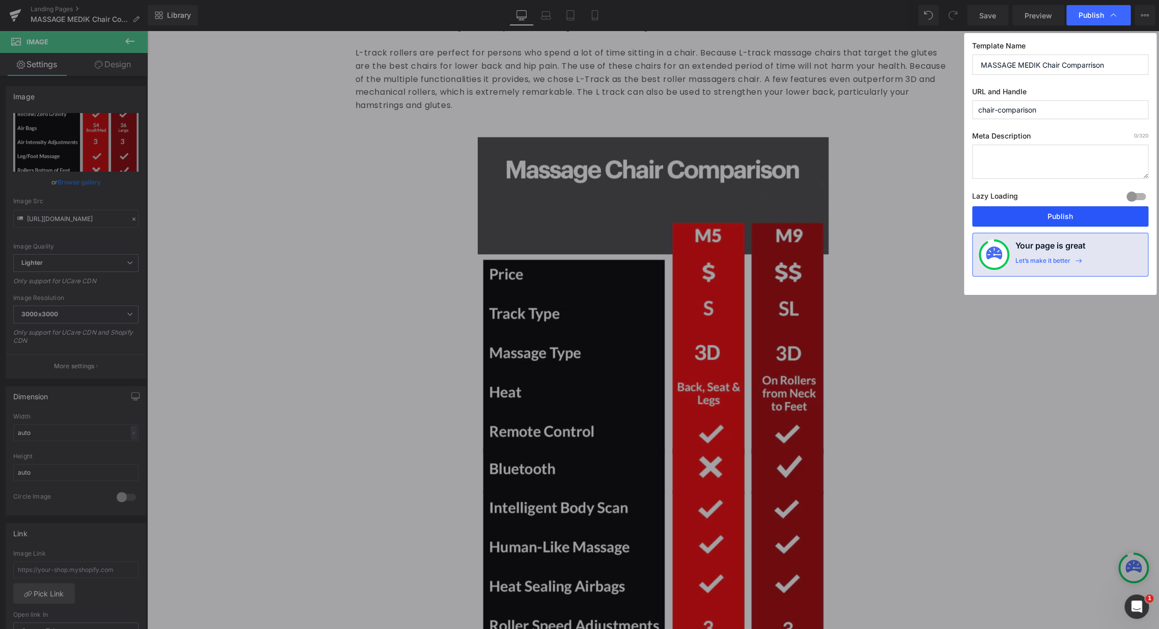
click at [1064, 214] on button "Publish" at bounding box center [1060, 216] width 176 height 20
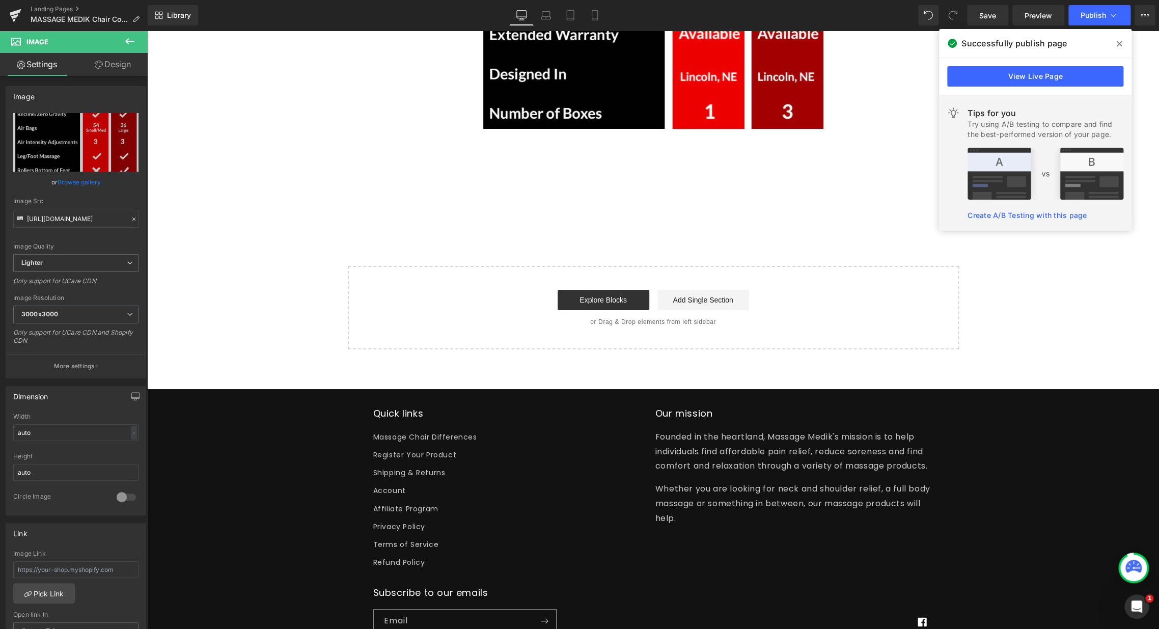
scroll to position [2064, 0]
